Goal: Transaction & Acquisition: Purchase product/service

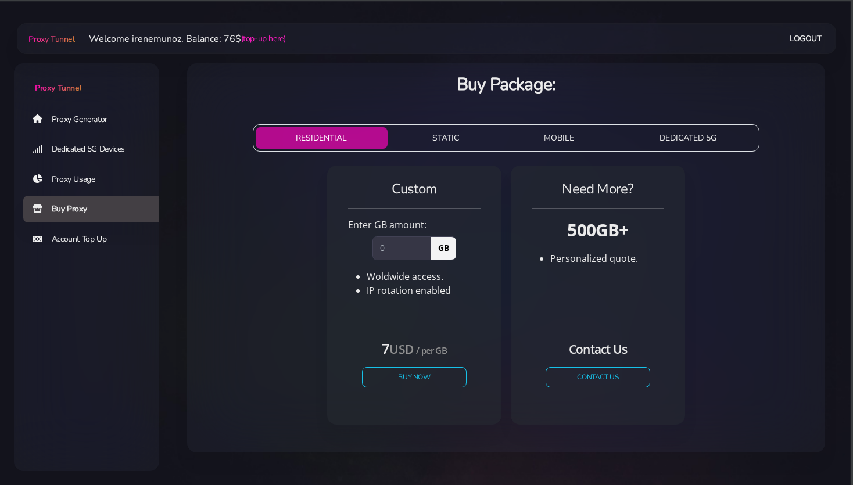
click at [434, 141] on button "STATIC" at bounding box center [445, 137] width 107 height 21
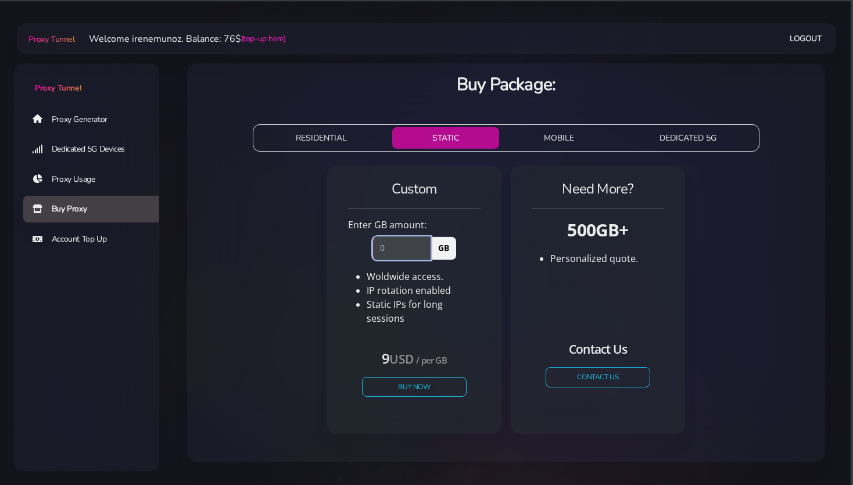
drag, startPoint x: 390, startPoint y: 249, endPoint x: 376, endPoint y: 247, distance: 14.6
click at [376, 247] on input "number" at bounding box center [401, 247] width 59 height 23
type input "1"
click at [274, 273] on div "Custom Enter GB amount: 1 GB Woldwide access. IP rotation enabled USD" at bounding box center [505, 304] width 619 height 287
click at [408, 380] on button "Buy Now" at bounding box center [414, 386] width 107 height 20
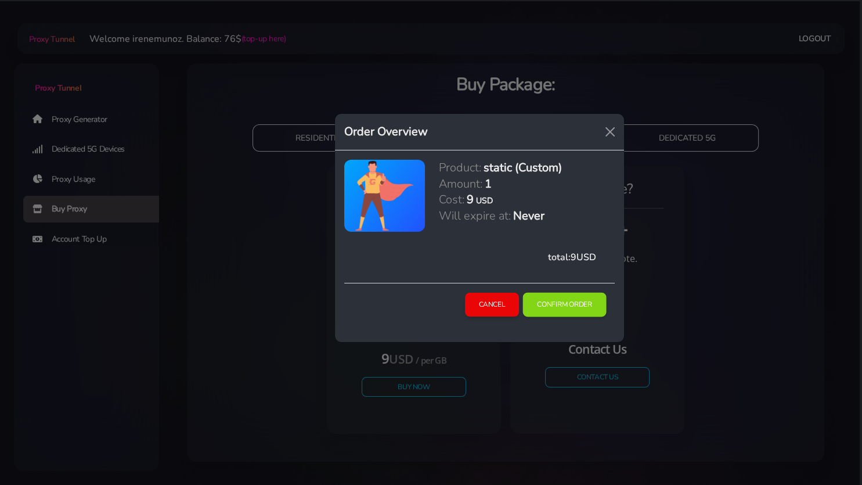
click at [566, 303] on button "Confirm Order" at bounding box center [565, 305] width 84 height 24
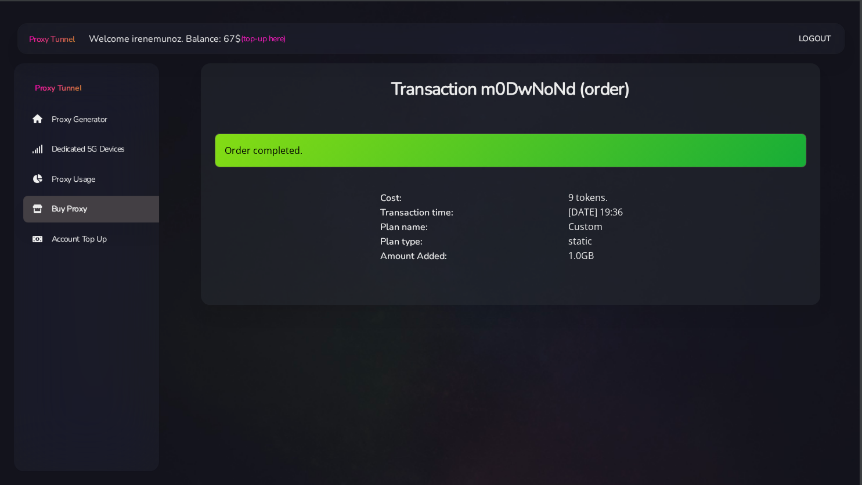
click at [85, 116] on link "Proxy Generator" at bounding box center [95, 119] width 145 height 27
